Goal: Task Accomplishment & Management: Complete application form

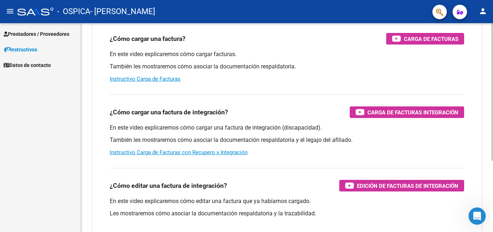
scroll to position [108, 0]
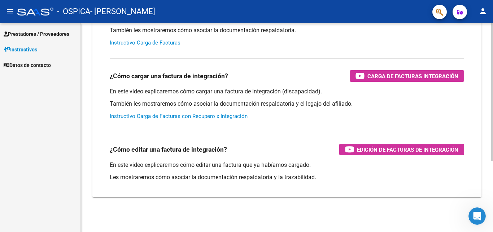
click at [178, 115] on link "Instructivo Carga de Facturas con Recupero x Integración" at bounding box center [179, 116] width 138 height 7
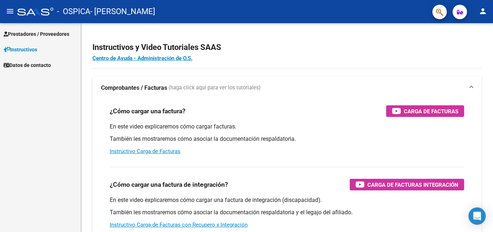
click at [36, 32] on span "Prestadores / Proveedores" at bounding box center [37, 34] width 66 height 8
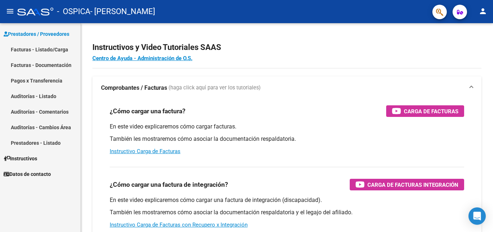
click at [37, 48] on link "Facturas - Listado/Carga" at bounding box center [40, 50] width 81 height 16
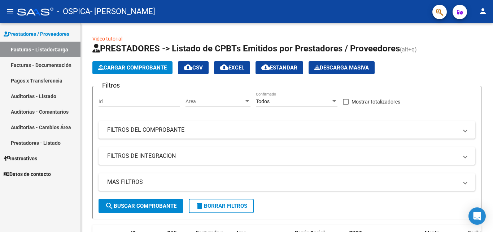
click at [37, 141] on link "Prestadores - Listado" at bounding box center [40, 143] width 81 height 16
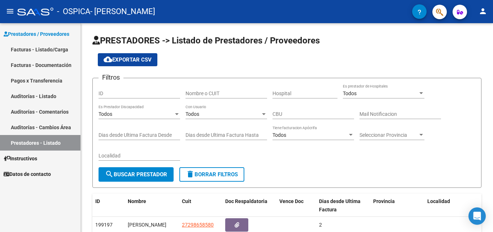
click at [36, 65] on link "Facturas - Documentación" at bounding box center [40, 65] width 81 height 16
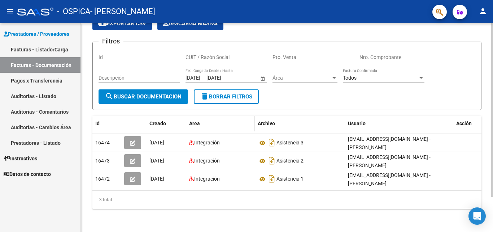
scroll to position [42, 0]
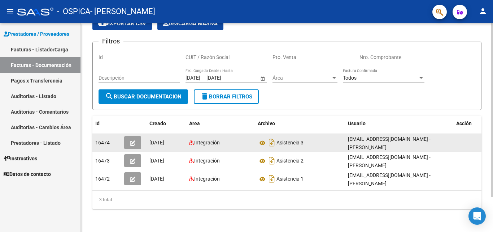
click at [133, 140] on icon "button" at bounding box center [132, 142] width 5 height 5
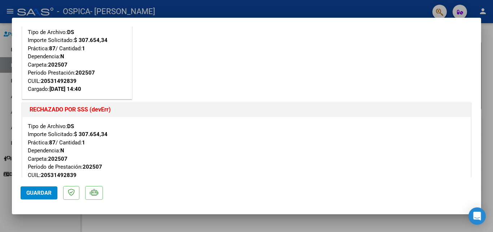
scroll to position [0, 0]
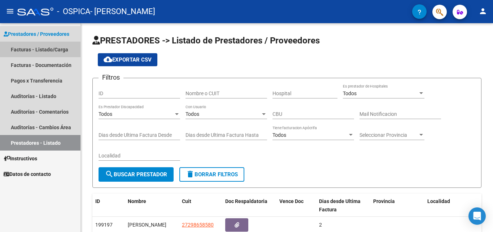
click at [37, 49] on link "Facturas - Listado/Carga" at bounding box center [40, 50] width 81 height 16
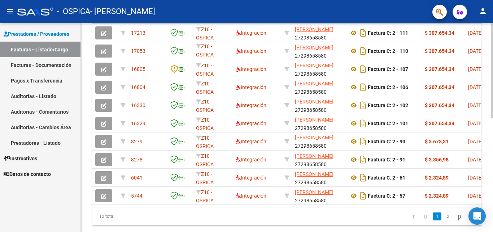
scroll to position [235, 0]
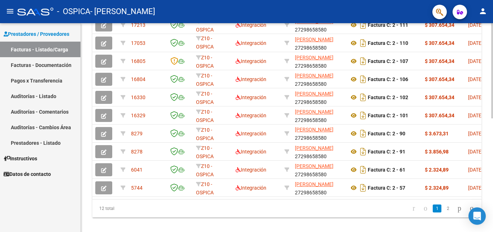
click at [493, 154] on div at bounding box center [493, 180] width 2 height 95
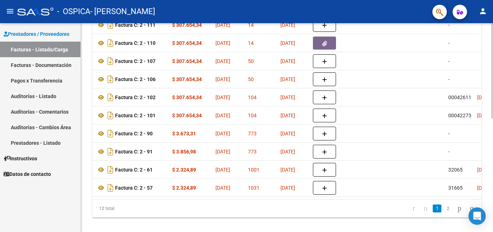
scroll to position [0, 250]
